Goal: Information Seeking & Learning: Learn about a topic

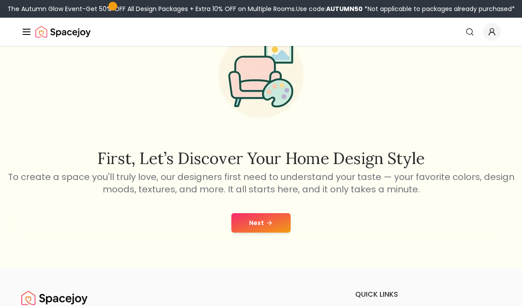
scroll to position [52, 0]
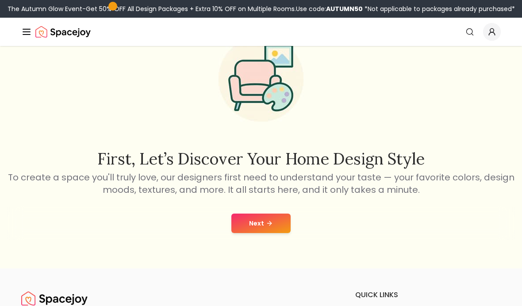
click at [255, 232] on button "Next" at bounding box center [260, 222] width 59 height 19
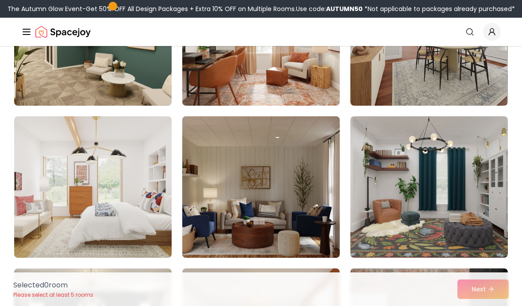
scroll to position [415, 0]
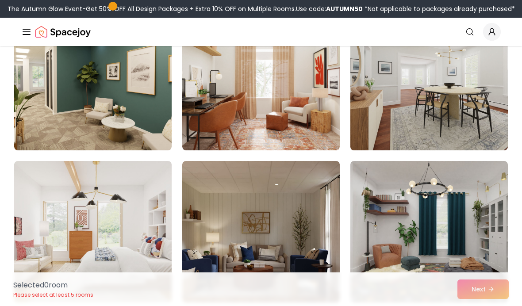
click at [438, 107] on img at bounding box center [428, 79] width 165 height 149
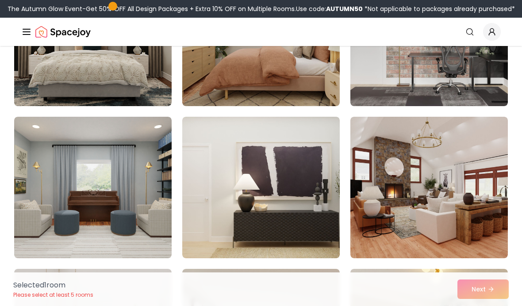
scroll to position [765, 0]
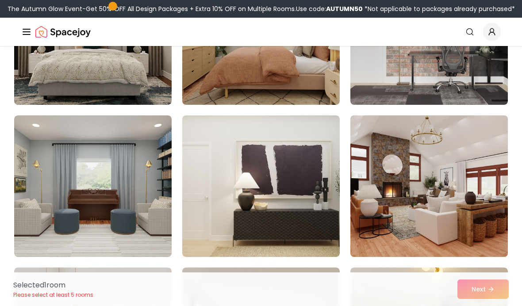
click at [473, 225] on img at bounding box center [428, 186] width 165 height 149
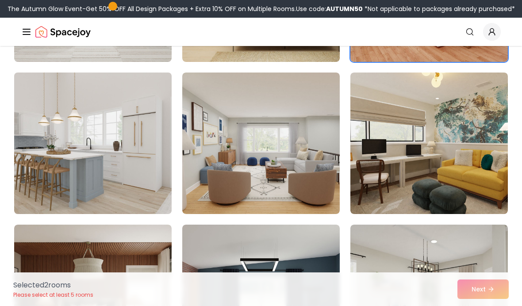
click at [68, 162] on img at bounding box center [92, 143] width 165 height 149
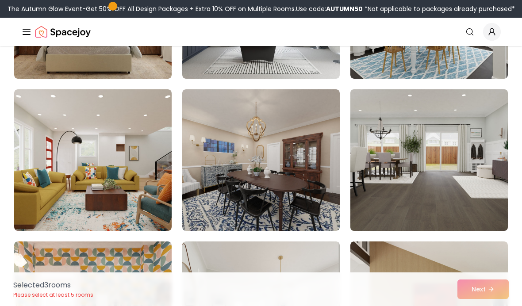
click at [474, 209] on img at bounding box center [428, 160] width 165 height 149
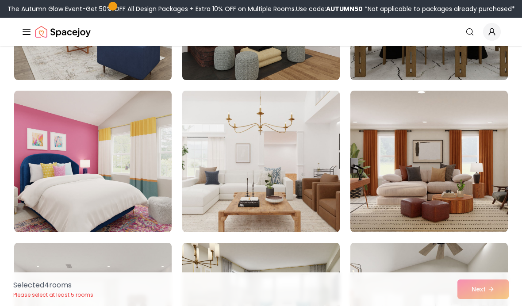
click at [228, 163] on img at bounding box center [260, 161] width 165 height 149
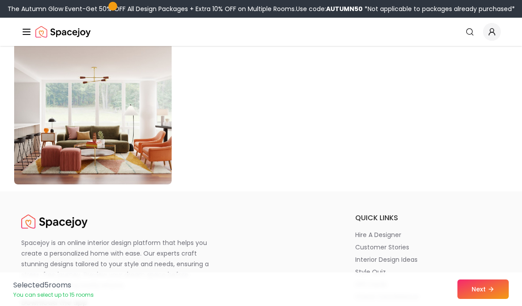
scroll to position [5096, 0]
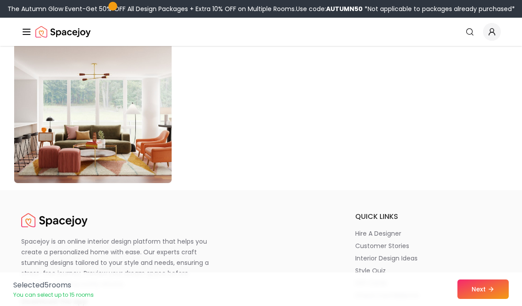
click at [53, 124] on img at bounding box center [92, 112] width 165 height 149
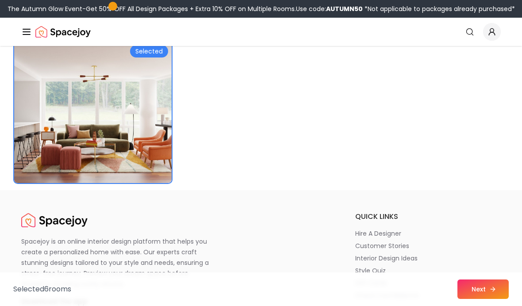
click at [496, 299] on button "Next" at bounding box center [482, 288] width 51 height 19
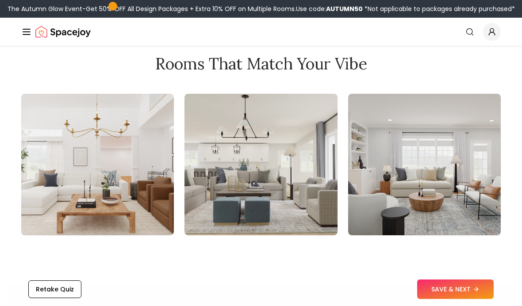
scroll to position [990, 0]
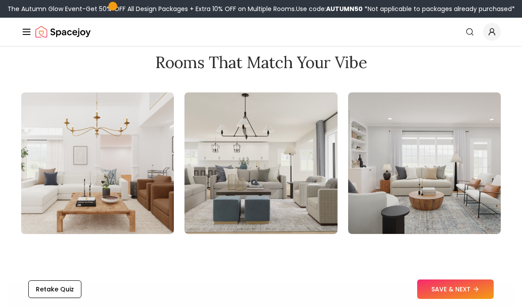
click at [114, 177] on img at bounding box center [97, 162] width 152 height 141
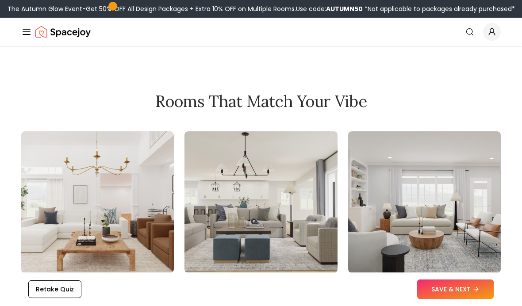
scroll to position [948, 0]
